Goal: Task Accomplishment & Management: Use online tool/utility

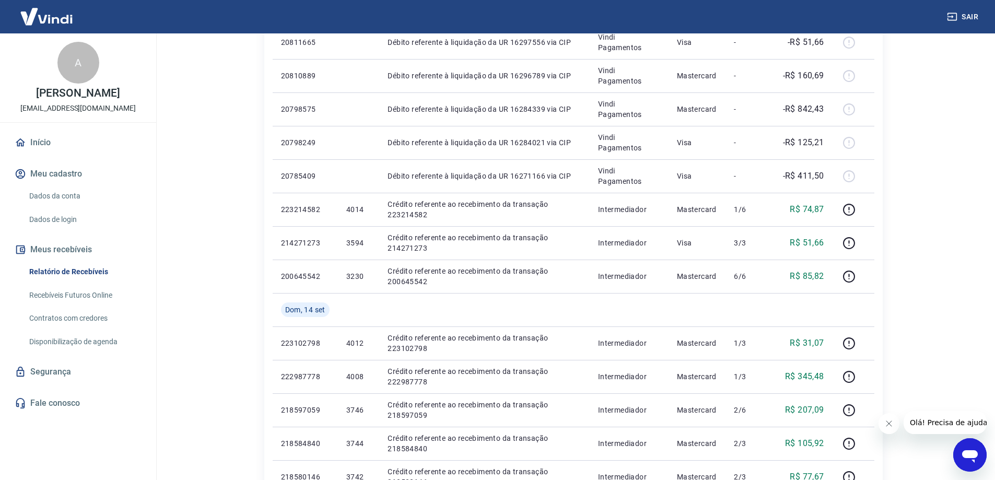
scroll to position [679, 0]
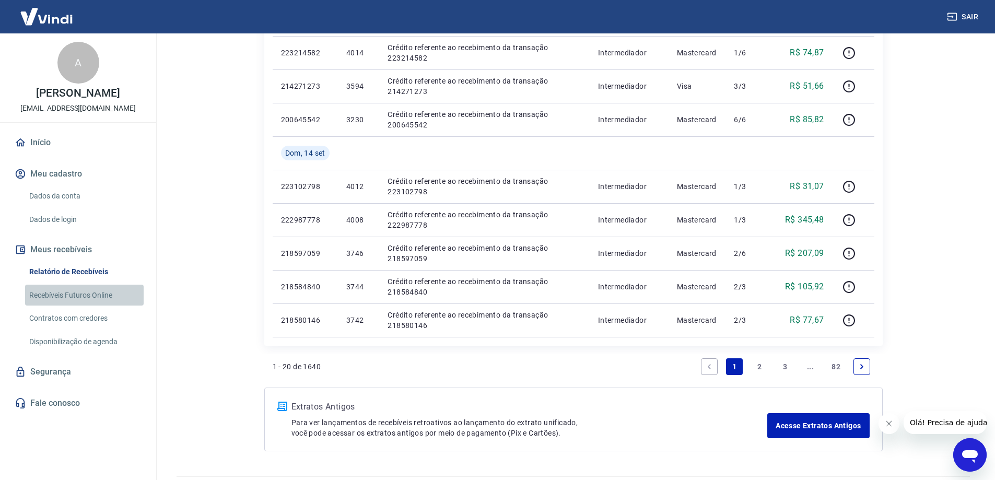
click at [57, 296] on link "Recebíveis Futuros Online" at bounding box center [84, 295] width 119 height 21
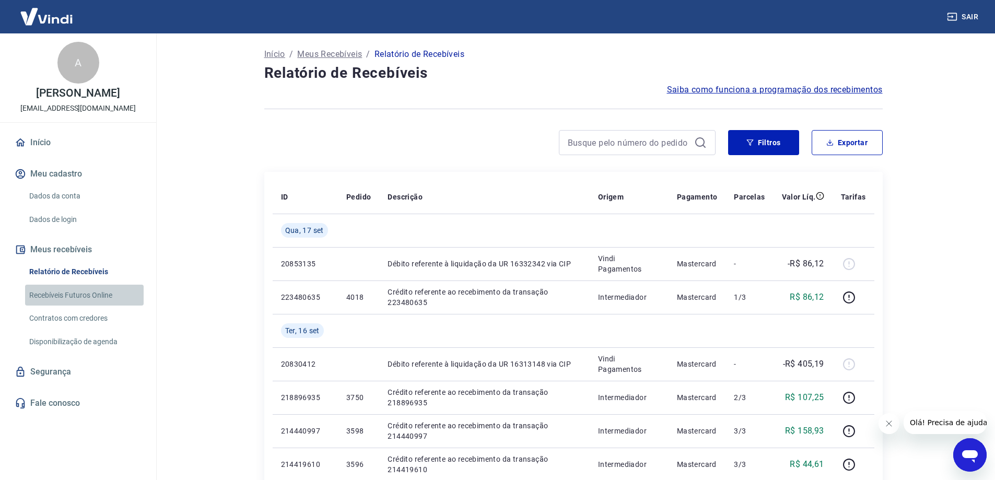
click at [84, 292] on link "Recebíveis Futuros Online" at bounding box center [84, 295] width 119 height 21
